Goal: Information Seeking & Learning: Learn about a topic

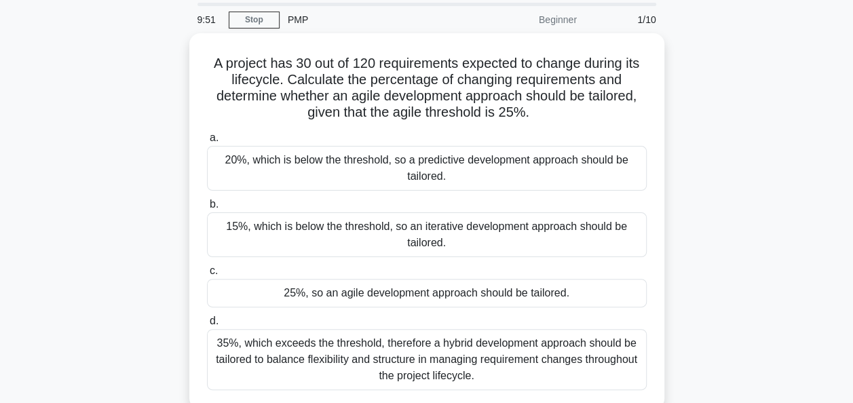
scroll to position [68, 0]
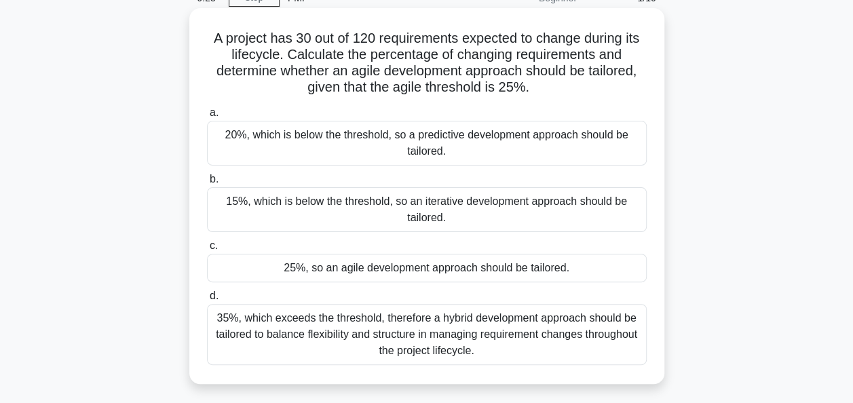
click at [581, 268] on div "25%, so an agile development approach should be tailored." at bounding box center [427, 268] width 440 height 28
click at [207, 250] on input "c. 25%, so an agile development approach should be tailored." at bounding box center [207, 245] width 0 height 9
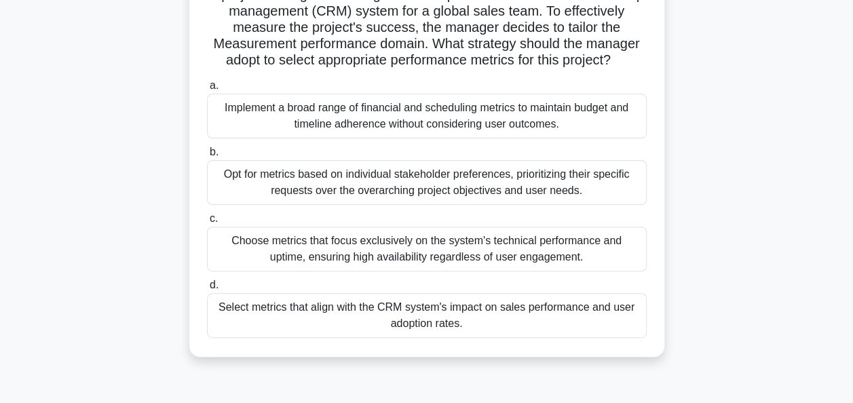
scroll to position [136, 0]
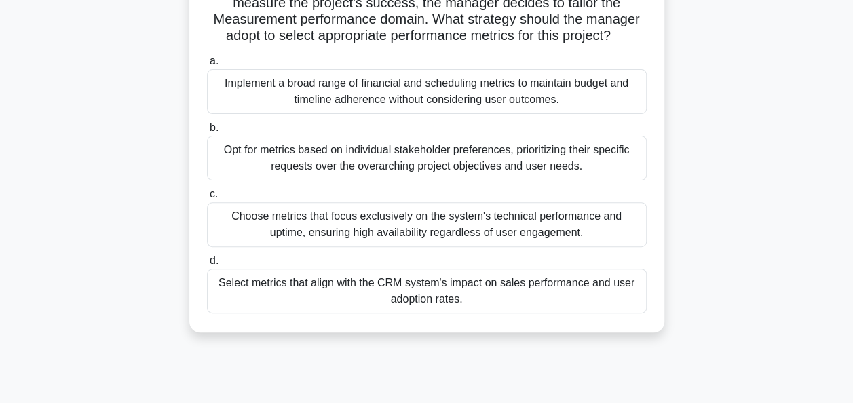
click at [602, 94] on div "Implement a broad range of financial and scheduling metrics to maintain budget …" at bounding box center [427, 91] width 440 height 45
click at [207, 66] on input "a. Implement a broad range of financial and scheduling metrics to maintain budg…" at bounding box center [207, 61] width 0 height 9
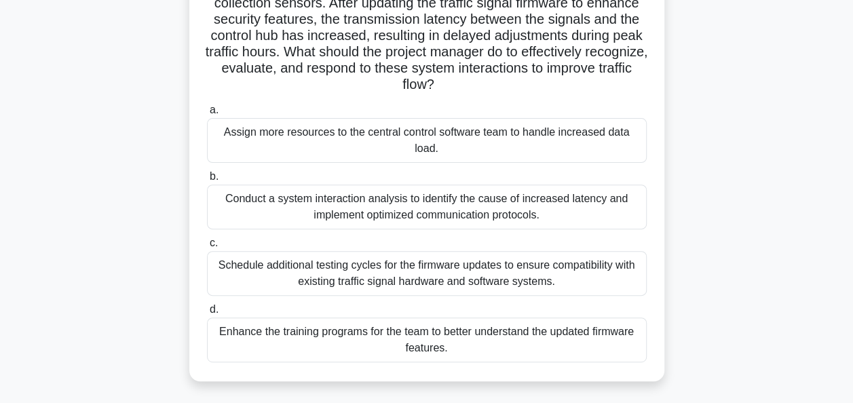
click at [601, 210] on div "Conduct a system interaction analysis to identify the cause of increased latenc…" at bounding box center [427, 207] width 440 height 45
click at [207, 181] on input "b. Conduct a system interaction analysis to identify the cause of increased lat…" at bounding box center [207, 176] width 0 height 9
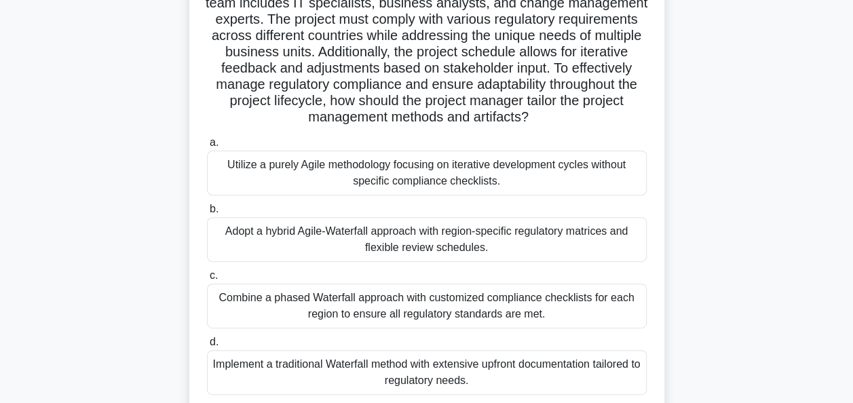
scroll to position [204, 0]
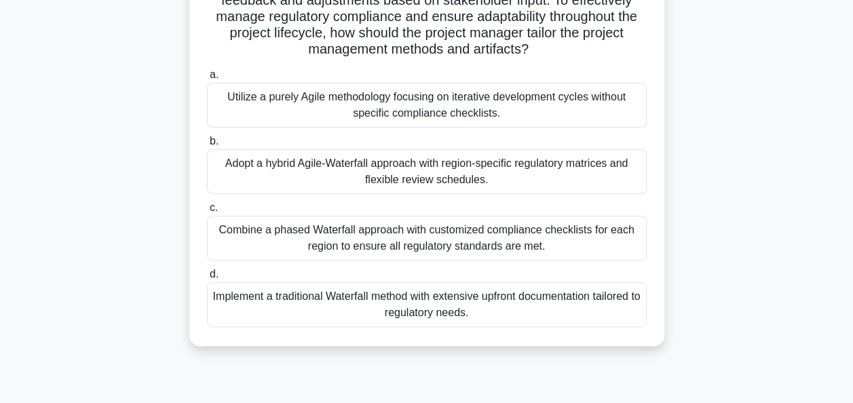
click at [574, 186] on div "Adopt a hybrid Agile-Waterfall approach with region-specific regulatory matrice…" at bounding box center [427, 171] width 440 height 45
click at [207, 146] on input "b. Adopt a hybrid Agile-Waterfall approach with region-specific regulatory matr…" at bounding box center [207, 141] width 0 height 9
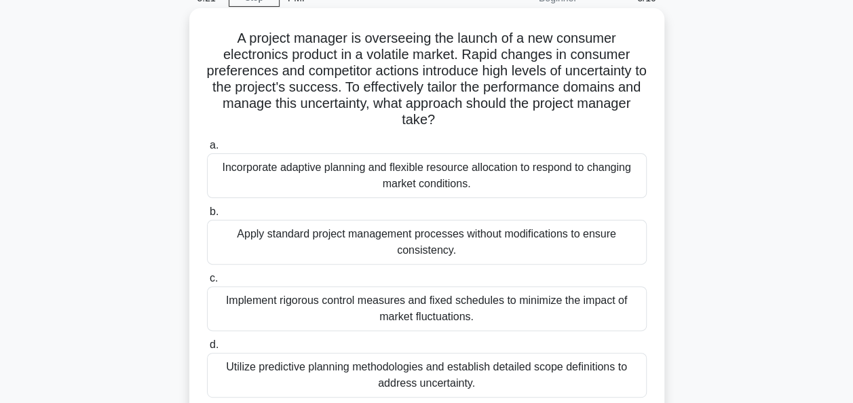
scroll to position [136, 0]
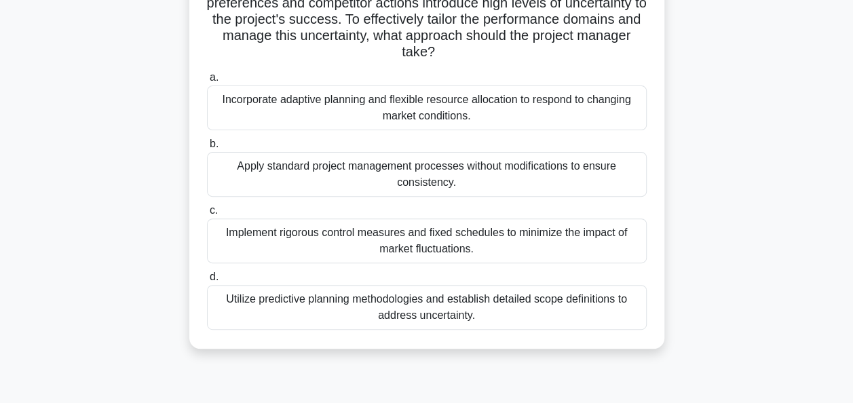
click at [623, 303] on div "Utilize predictive planning methodologies and establish detailed scope definiti…" at bounding box center [427, 307] width 440 height 45
click at [207, 282] on input "d. Utilize predictive planning methodologies and establish detailed scope defin…" at bounding box center [207, 277] width 0 height 9
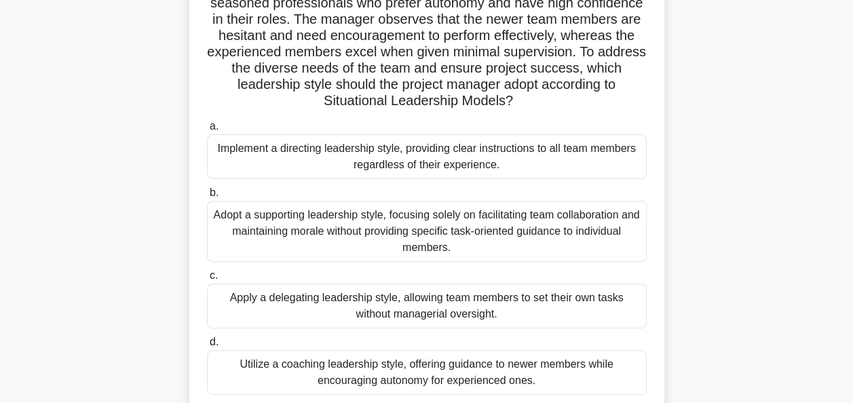
scroll to position [204, 0]
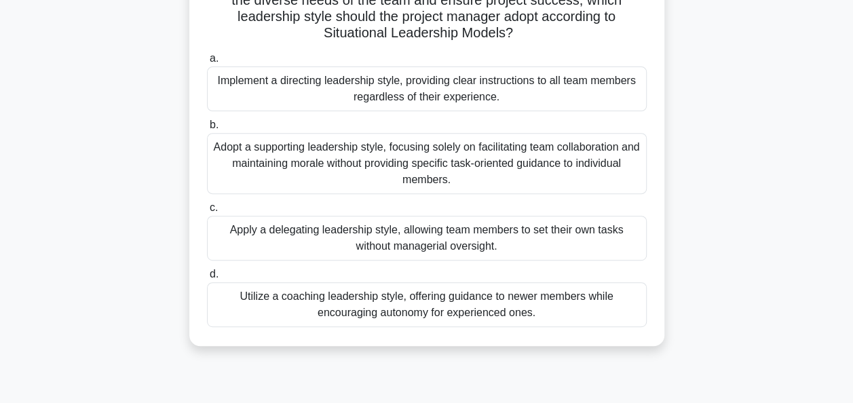
click at [596, 310] on div "Utilize a coaching leadership style, offering guidance to newer members while e…" at bounding box center [427, 304] width 440 height 45
click at [207, 279] on input "d. Utilize a coaching leadership style, offering guidance to newer members whil…" at bounding box center [207, 274] width 0 height 9
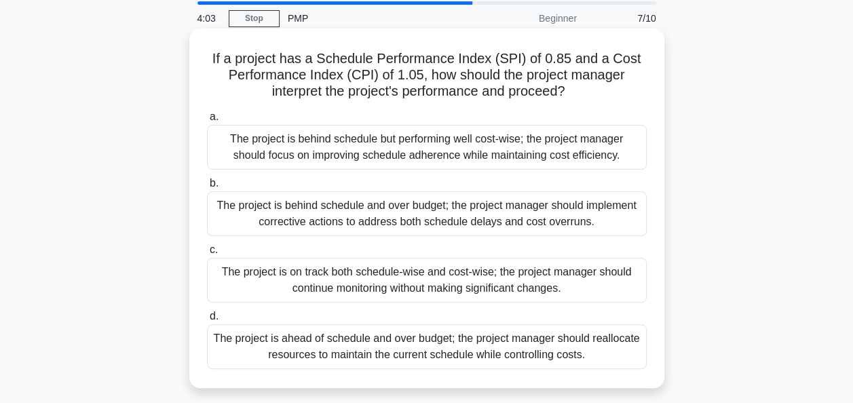
scroll to position [68, 0]
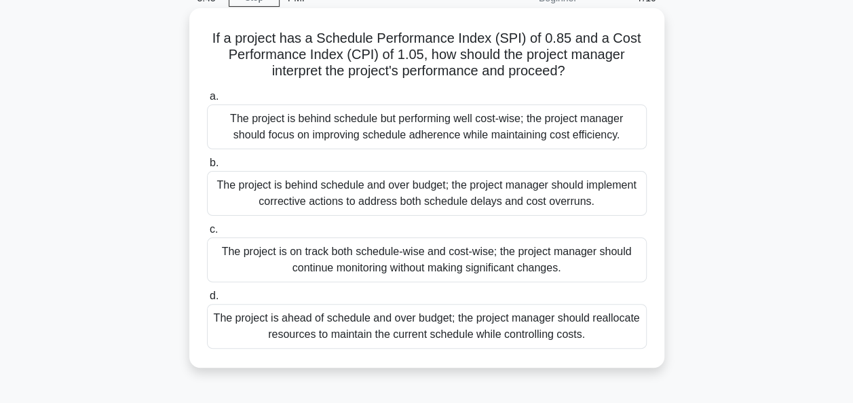
click at [590, 181] on div "The project is behind schedule and over budget; the project manager should impl…" at bounding box center [427, 193] width 440 height 45
click at [207, 168] on input "b. The project is behind schedule and over budget; the project manager should i…" at bounding box center [207, 163] width 0 height 9
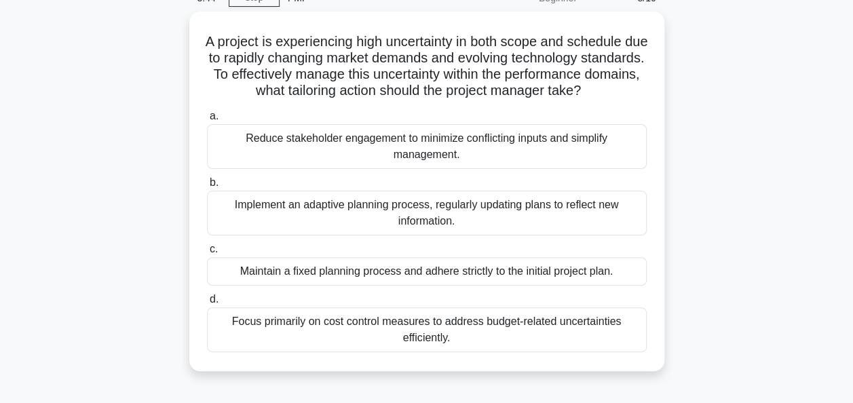
scroll to position [0, 0]
